Goal: Subscribe to service/newsletter

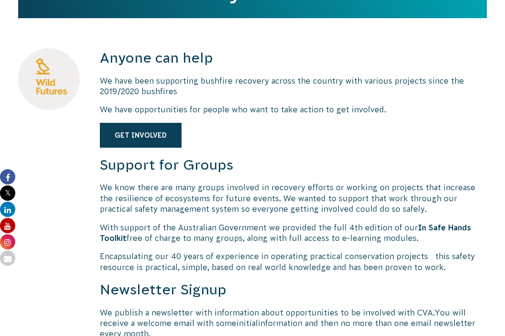
scroll to position [363, 0]
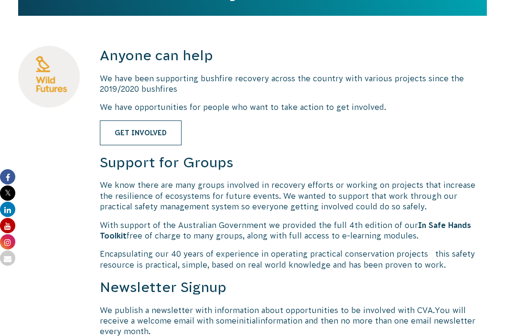
click at [163, 128] on link "Get Involved" at bounding box center [141, 133] width 82 height 25
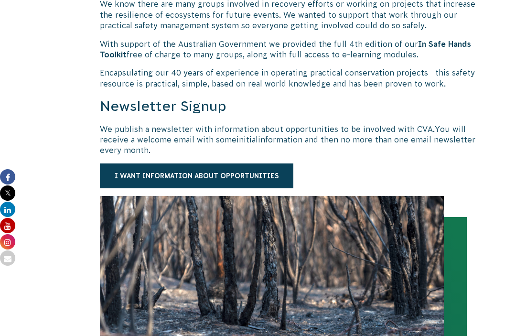
scroll to position [548, 0]
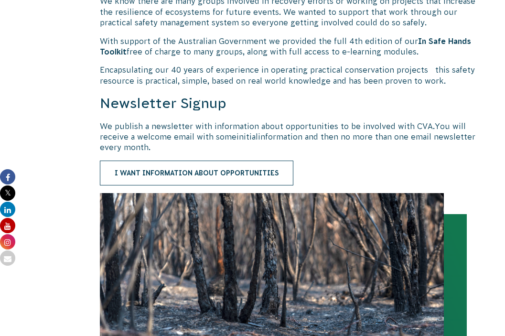
click at [196, 174] on link "I want information about opportunities" at bounding box center [197, 173] width 194 height 25
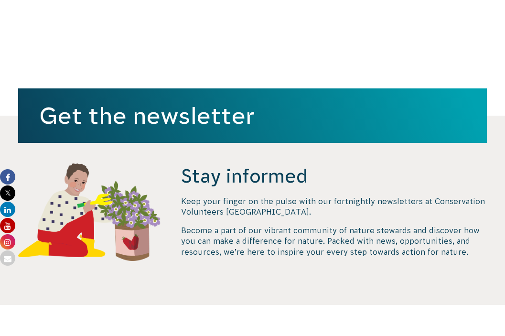
scroll to position [339, 0]
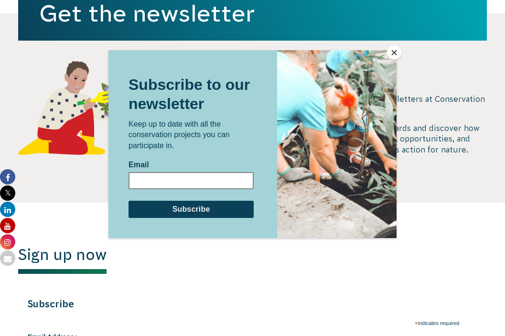
click at [194, 180] on input "Email" at bounding box center [191, 180] width 125 height 17
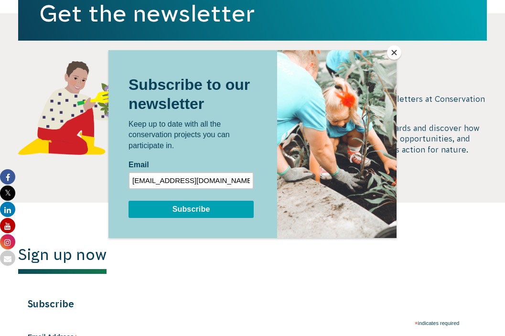
type input "[EMAIL_ADDRESS][DOMAIN_NAME]"
click at [194, 211] on input "Subscribe" at bounding box center [191, 209] width 125 height 17
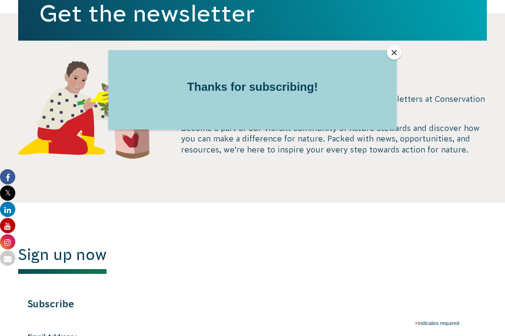
click at [394, 52] on button "Close" at bounding box center [394, 52] width 14 height 14
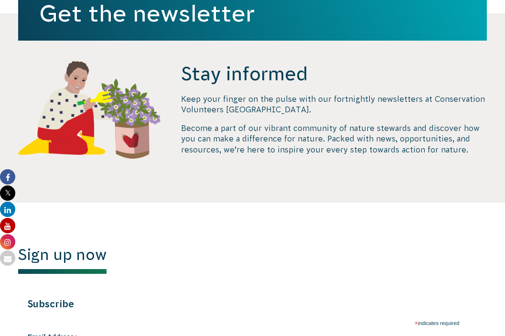
scroll to position [0, 0]
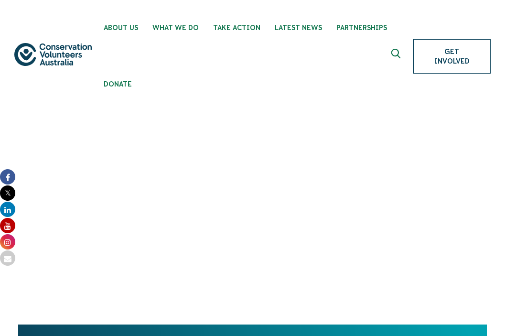
click at [447, 44] on link "Get Involved" at bounding box center [452, 56] width 77 height 34
